Goal: Check status: Check status

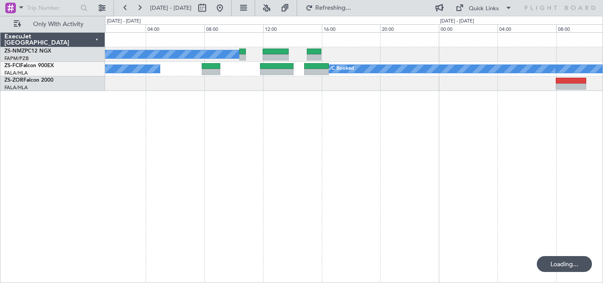
click at [440, 127] on div "A/C Booked A/C Booked A/C Booked A/C Booked" at bounding box center [354, 157] width 498 height 251
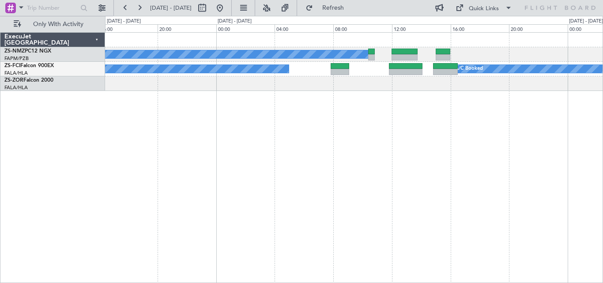
click at [459, 122] on div "A/C Booked A/C Booked A/C Booked A/C Booked" at bounding box center [354, 157] width 498 height 251
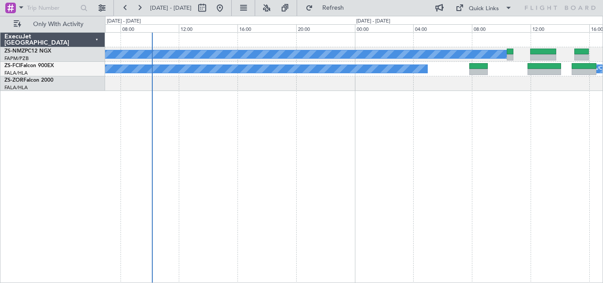
click at [479, 129] on div "A/C Booked A/C Booked A/C Booked A/C Booked" at bounding box center [354, 157] width 498 height 251
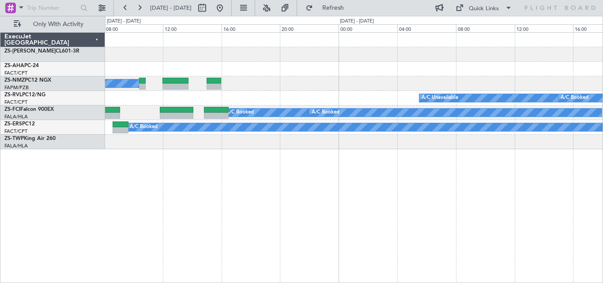
click at [111, 186] on div "A/C Booked A/C Unavailable A/C Booked A/C Booked A/C Booked A/C Booked A/C Book…" at bounding box center [354, 157] width 498 height 251
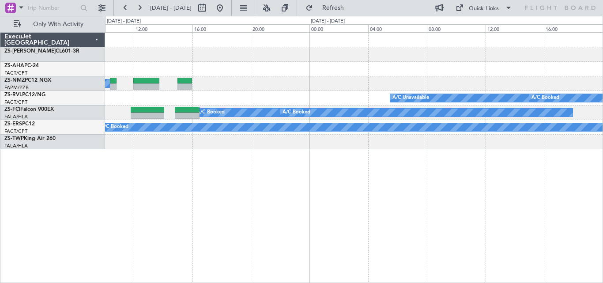
click at [83, 194] on div "A/C Booked A/C Unavailable A/C Booked A/C Booked A/C Booked A/C Booked A/C Book…" at bounding box center [301, 149] width 603 height 267
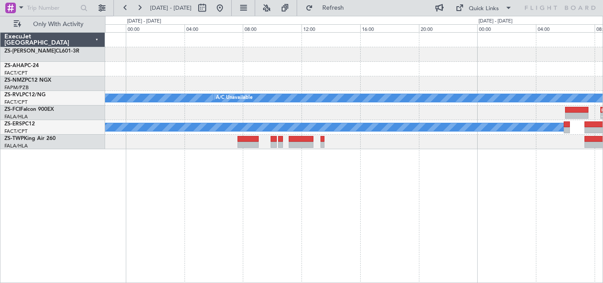
click at [202, 191] on div "A/C Booked A/C Booked A/C Booked A/C Booked A/C Booked A/C Booked A/C Booked A/…" at bounding box center [354, 157] width 498 height 251
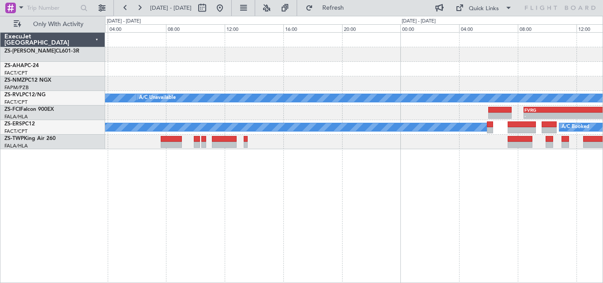
click at [221, 198] on div "A/C Booked A/C Booked A/C Booked A/C Booked A/C Booked A/C Booked A/C Booked A/…" at bounding box center [354, 157] width 498 height 251
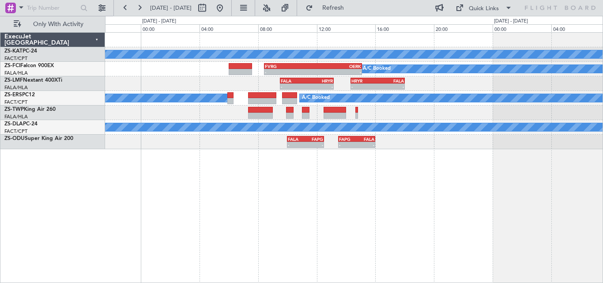
click at [220, 206] on div "A/C Unavailable - - FVRG 08:25 Z OERK 15:05 Z A/C Booked - - FALA 09:30 Z HRYR …" at bounding box center [354, 157] width 498 height 251
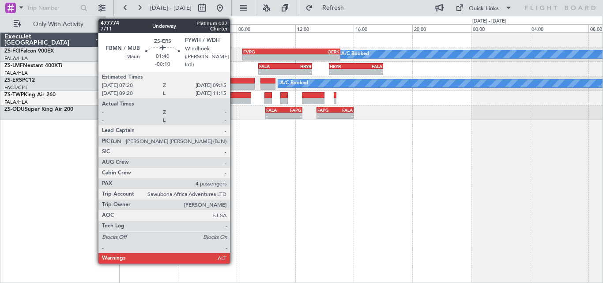
click at [234, 80] on div at bounding box center [240, 81] width 28 height 6
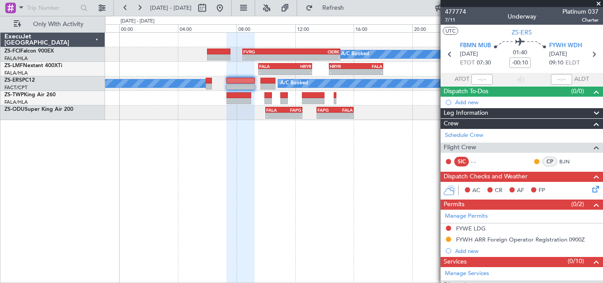
click at [460, 148] on fb-app "[DATE] - [DATE] Refresh Quick Links Only With Activity A/C Booked - - FVRG 08:2…" at bounding box center [301, 145] width 603 height 276
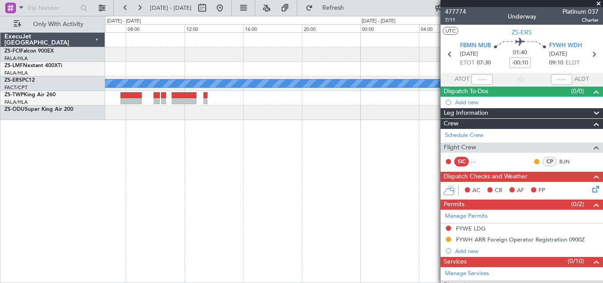
click at [418, 167] on div "A/C Booked - - FVRG 08:25 Z OERK 15:05 Z - - FALA 09:30 Z HRYR 13:10 Z - - HRYR…" at bounding box center [354, 157] width 498 height 251
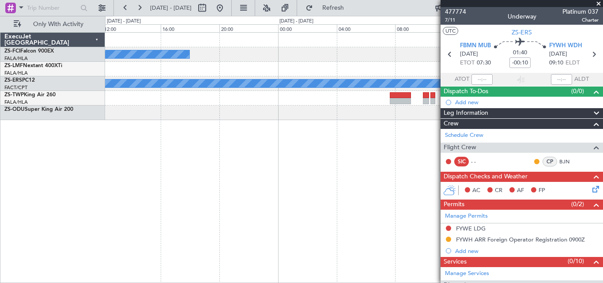
click at [543, 122] on fb-app "[DATE] - [DATE] Refresh Quick Links Only With Activity A/C Booked A/C Booked A/…" at bounding box center [301, 145] width 603 height 276
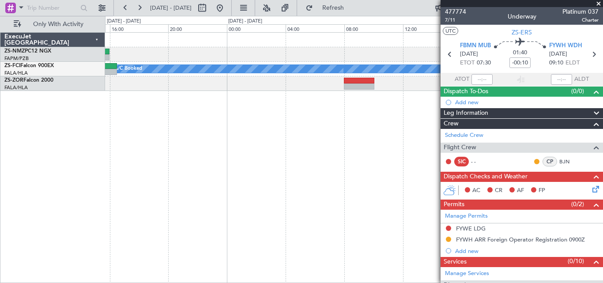
click at [599, 2] on span at bounding box center [598, 4] width 9 height 8
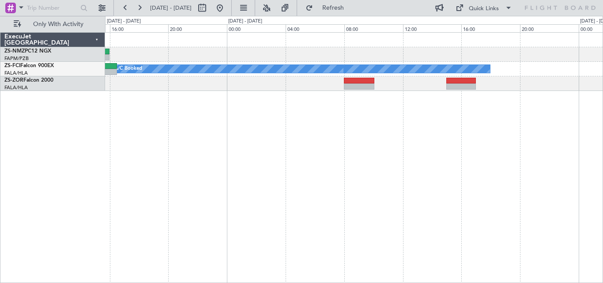
type input "0"
click at [499, 140] on div "A/C Booked A/C Booked A/C Booked" at bounding box center [354, 157] width 498 height 251
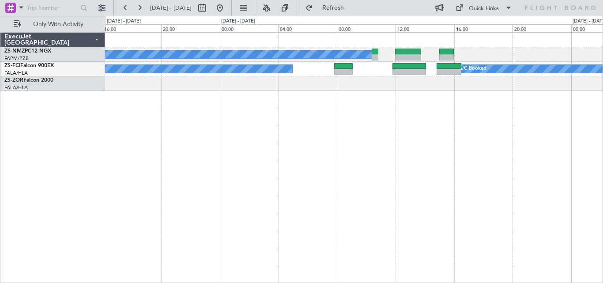
click at [470, 116] on div "A/C Booked A/C Booked A/C Booked A/C Booked" at bounding box center [354, 157] width 498 height 251
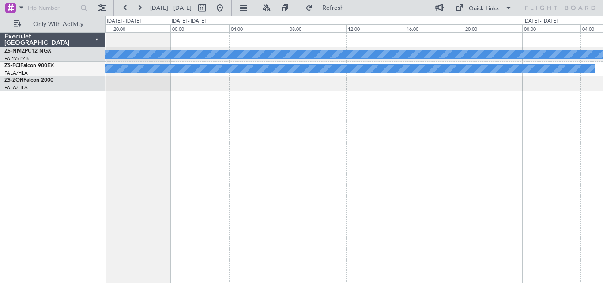
click at [450, 125] on div "A/C Booked A/C Booked 09:51 Z 12:43 Z" at bounding box center [354, 157] width 498 height 251
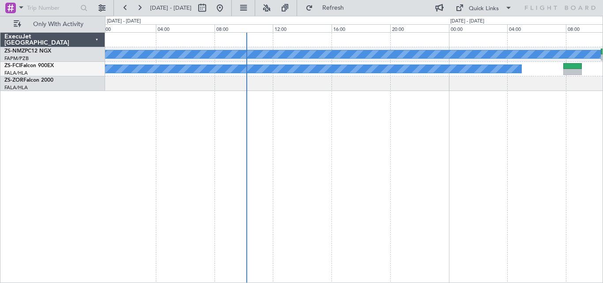
click at [0, 148] on html "[DATE] - [DATE] Refresh Quick Links Only With Activity A/C Booked A/C Booked A/…" at bounding box center [301, 141] width 603 height 283
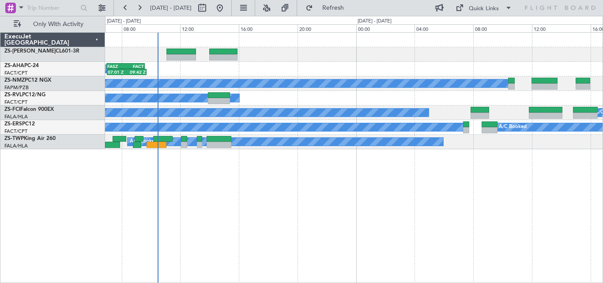
click at [308, 212] on div "A/C Booked 07:01 Z 09:42 Z FASZ 07:00 Z FACT 09:35 Z A/C Booked A/C Booked A/C …" at bounding box center [354, 157] width 498 height 251
